Goal: Information Seeking & Learning: Find specific fact

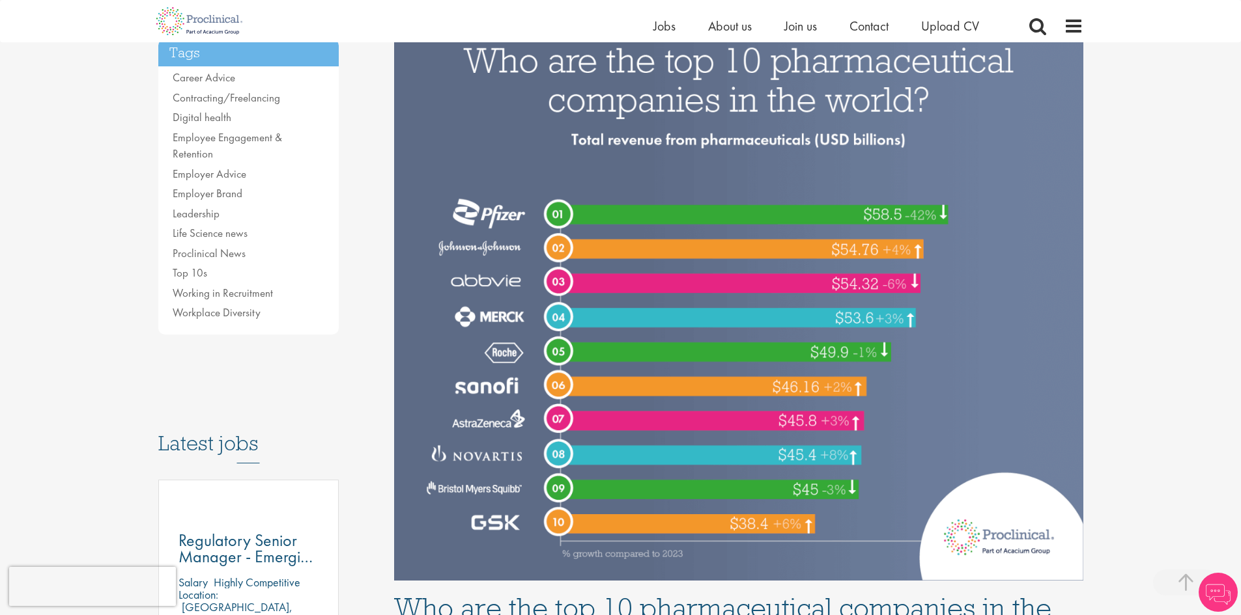
scroll to position [326, 0]
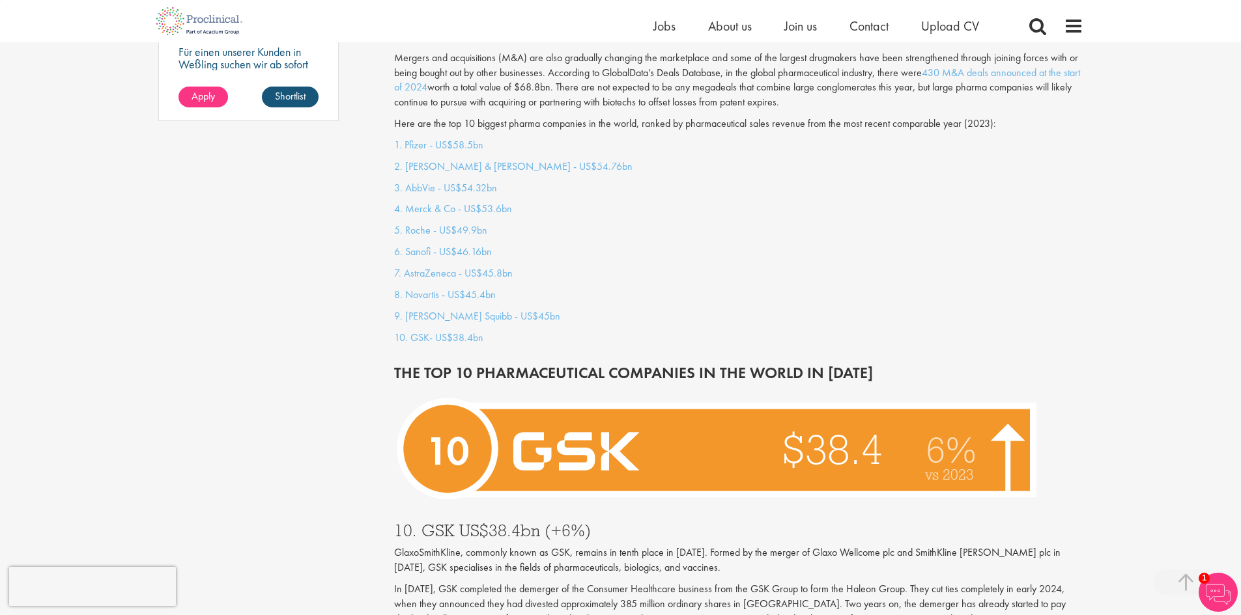
scroll to position [1107, 0]
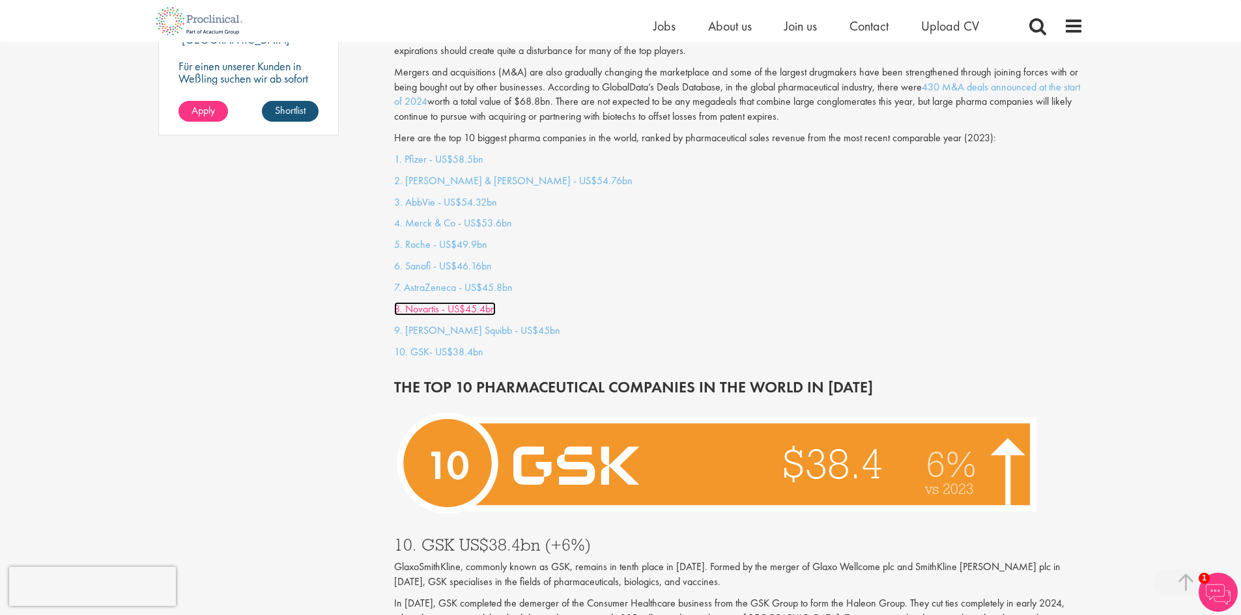
click at [453, 302] on link "8. Novartis - US$45.4bn" at bounding box center [445, 309] width 102 height 14
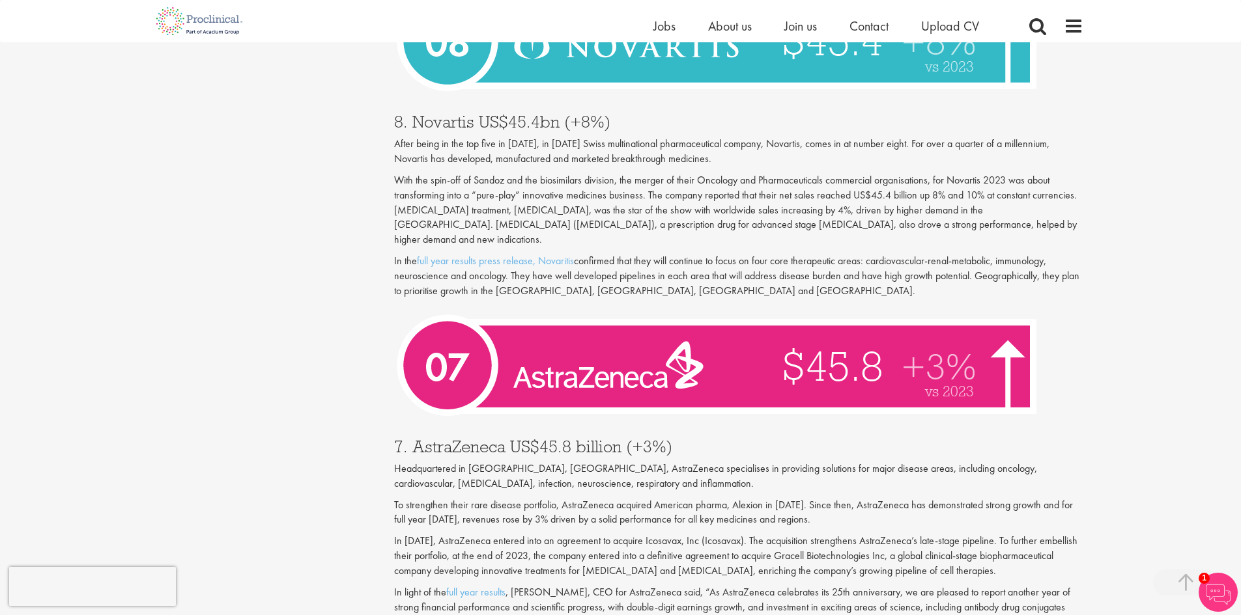
scroll to position [1995, 0]
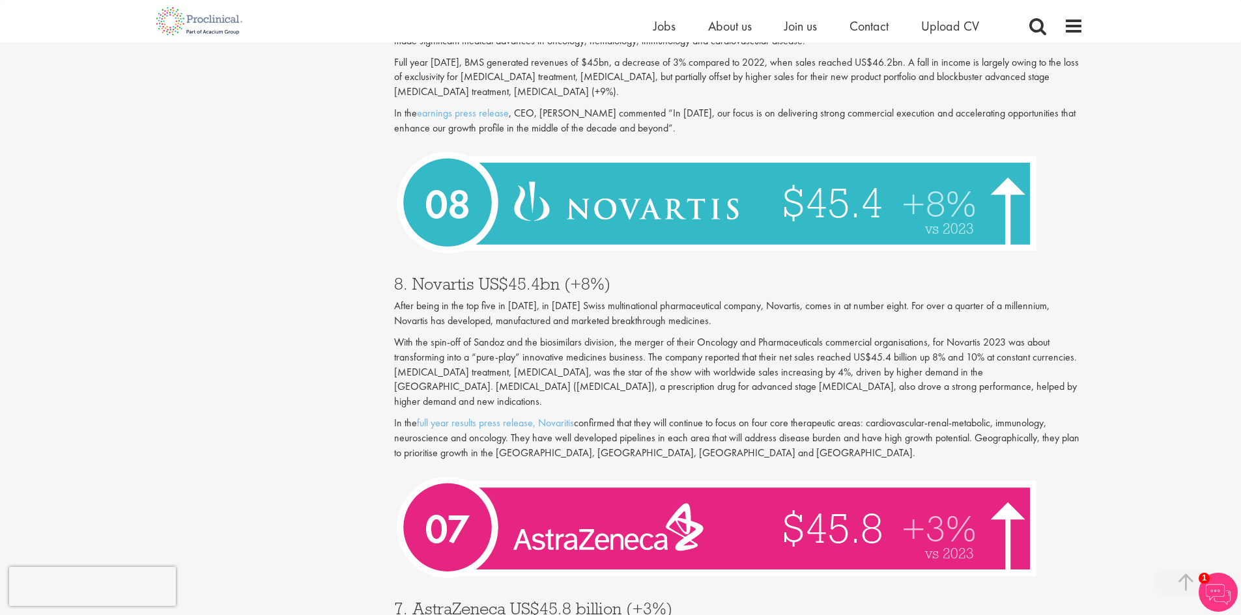
scroll to position [1107, 0]
